Goal: Transaction & Acquisition: Book appointment/travel/reservation

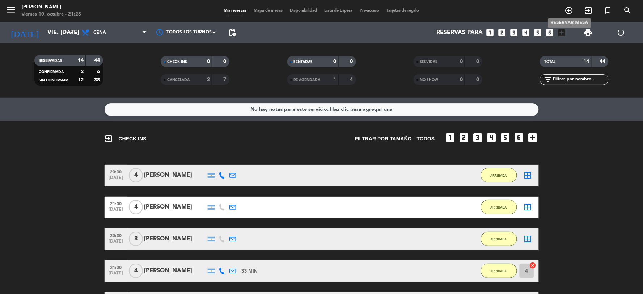
click at [570, 8] on icon "add_circle_outline" at bounding box center [569, 10] width 9 height 9
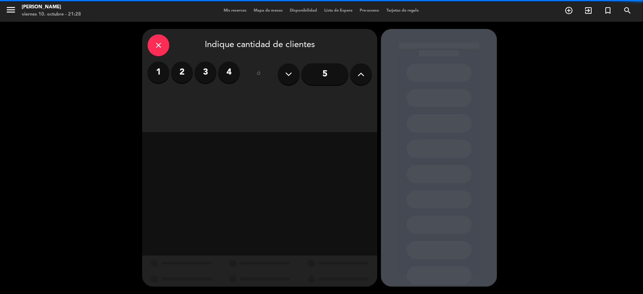
click at [232, 73] on label "4" at bounding box center [229, 72] width 22 height 22
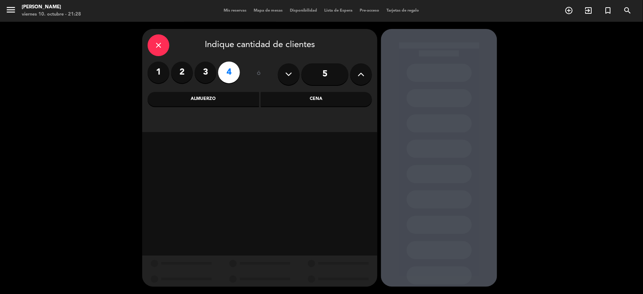
click at [310, 99] on div "Cena" at bounding box center [316, 99] width 111 height 14
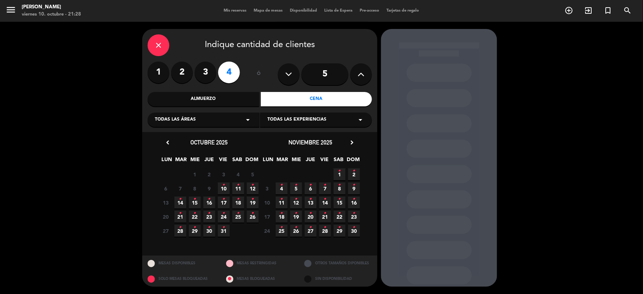
click at [225, 190] on span "10 •" at bounding box center [224, 188] width 12 height 12
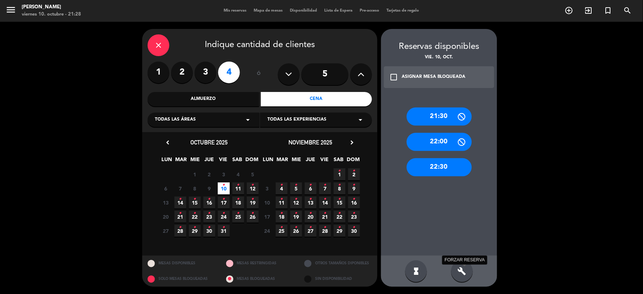
click at [465, 268] on icon "build" at bounding box center [462, 271] width 9 height 9
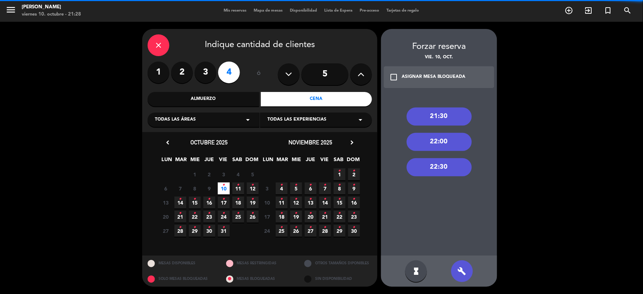
click at [454, 142] on div "22:00" at bounding box center [439, 142] width 65 height 18
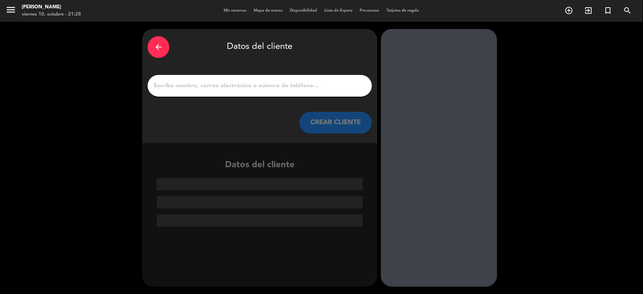
click at [268, 84] on input "1" at bounding box center [259, 86] width 213 height 10
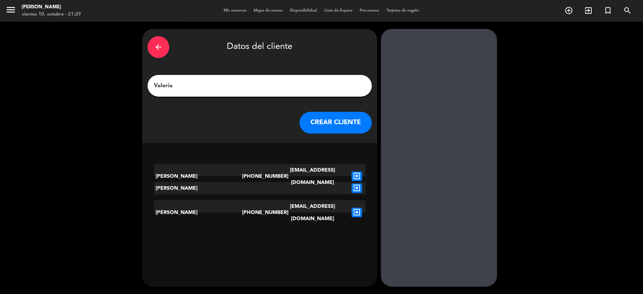
type input "Valeria"
click at [333, 120] on button "CREAR CLIENTE" at bounding box center [336, 123] width 72 height 22
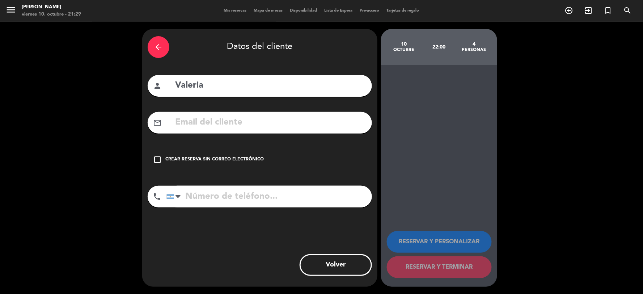
click at [154, 158] on icon "check_box_outline_blank" at bounding box center [157, 159] width 9 height 9
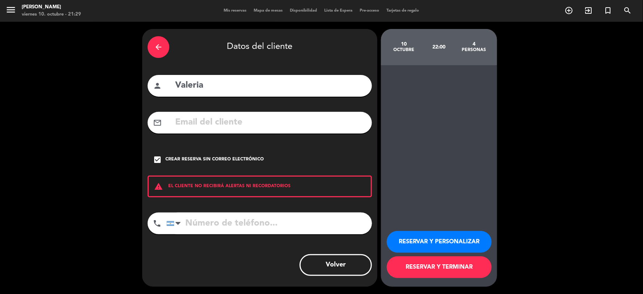
click at [445, 269] on button "RESERVAR Y TERMINAR" at bounding box center [439, 267] width 105 height 22
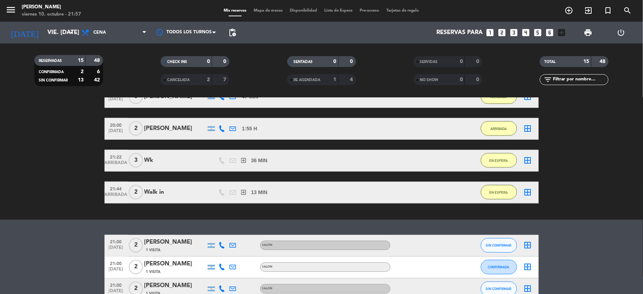
scroll to position [321, 0]
